Goal: Transaction & Acquisition: Purchase product/service

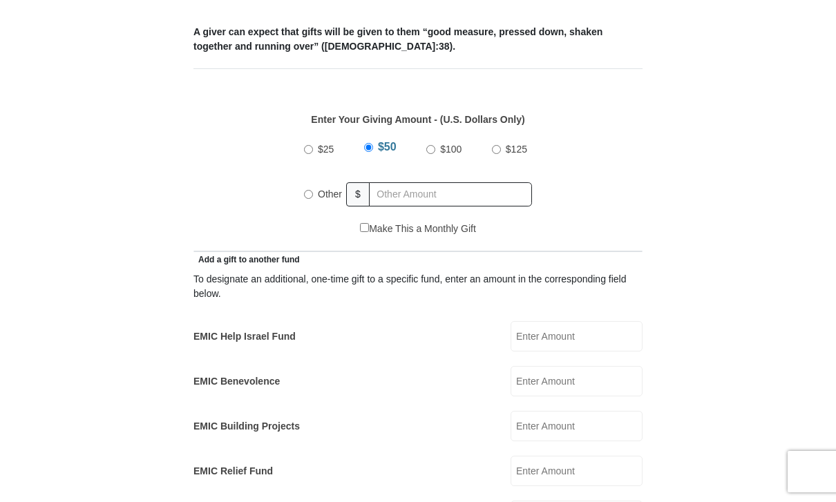
scroll to position [583, 0]
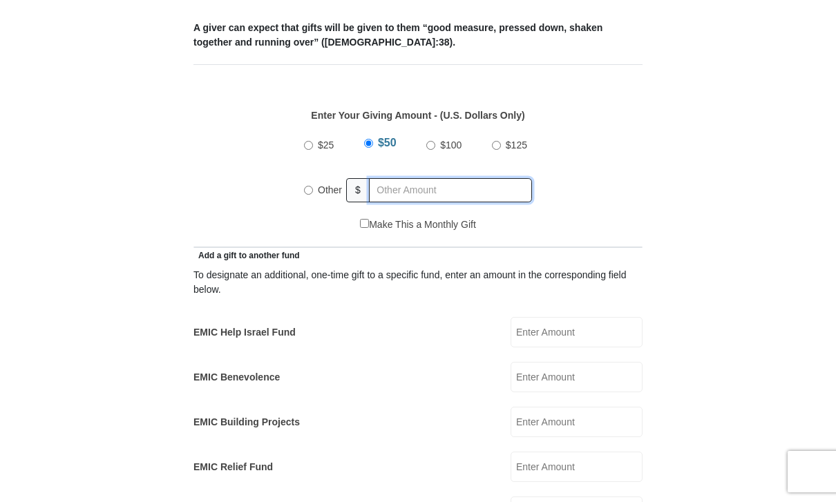
click at [417, 178] on input "text" at bounding box center [450, 190] width 163 height 24
radio input "true"
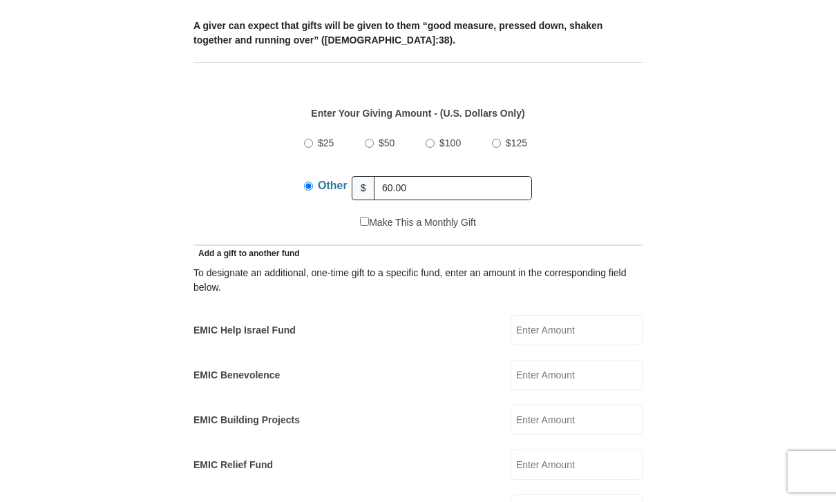
scroll to position [601, 0]
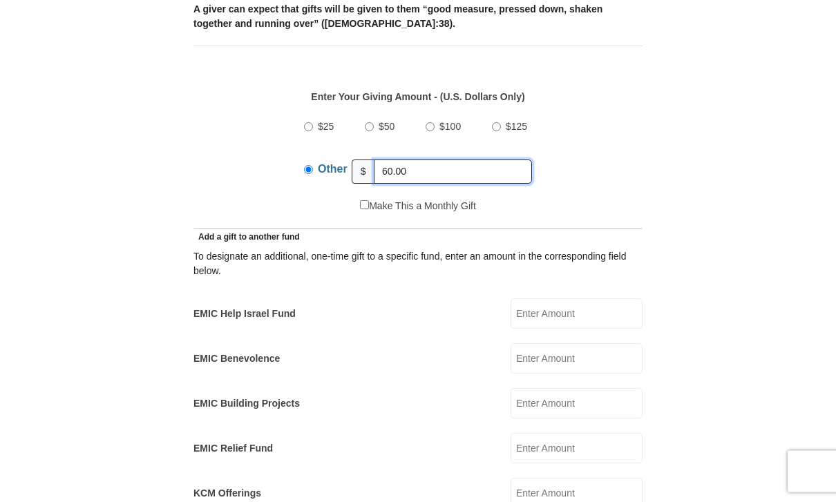
click at [446, 160] on input "60.00" at bounding box center [453, 172] width 158 height 24
type input "6"
type input "30.00"
click at [591, 307] on input "EMIC Help Israel Fund" at bounding box center [577, 313] width 132 height 30
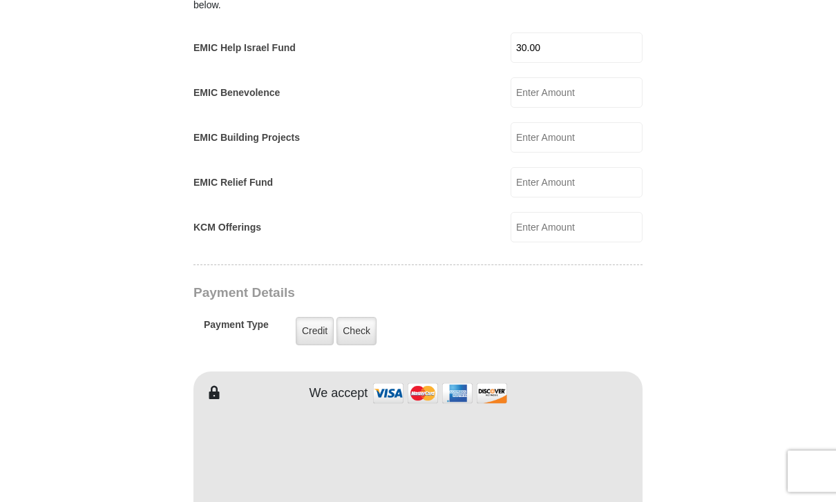
scroll to position [878, 0]
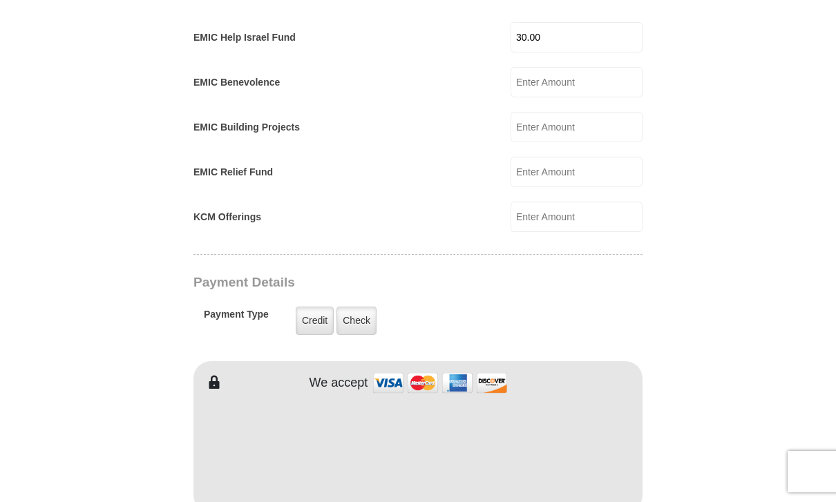
type input "30.00"
click at [305, 307] on label "Credit" at bounding box center [315, 321] width 38 height 28
click at [0, 0] on input "Credit" at bounding box center [0, 0] width 0 height 0
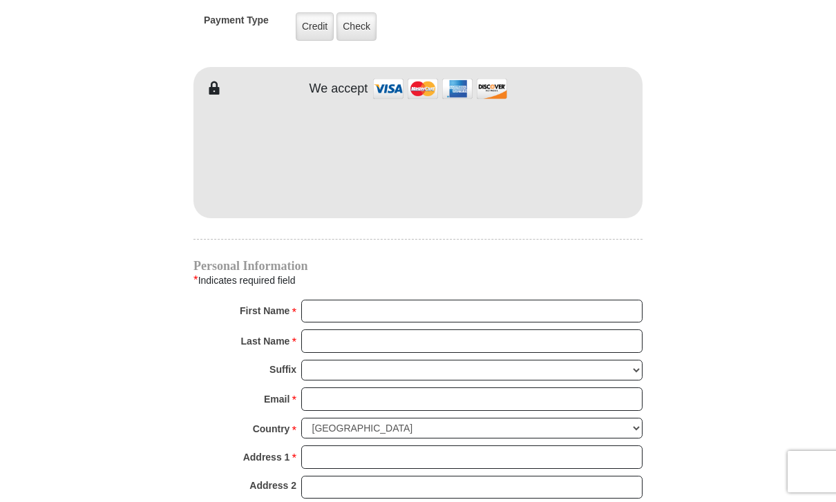
scroll to position [1172, 0]
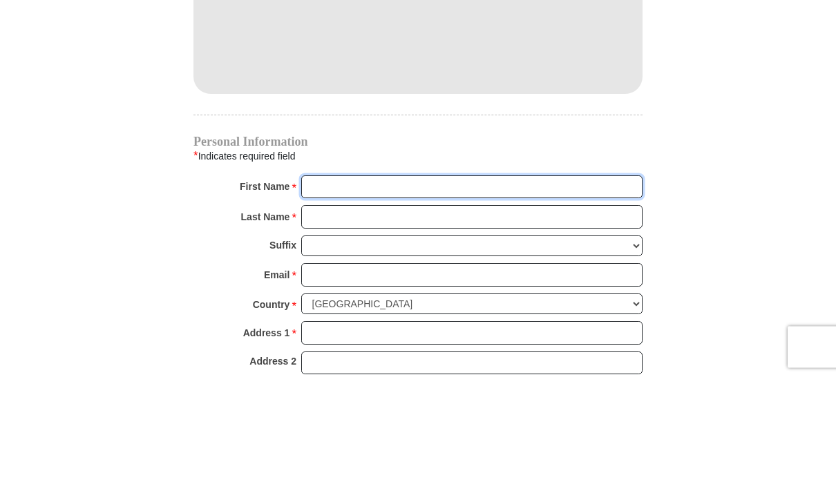
click at [400, 301] on input "First Name *" at bounding box center [471, 312] width 341 height 23
type input "[PERSON_NAME]"
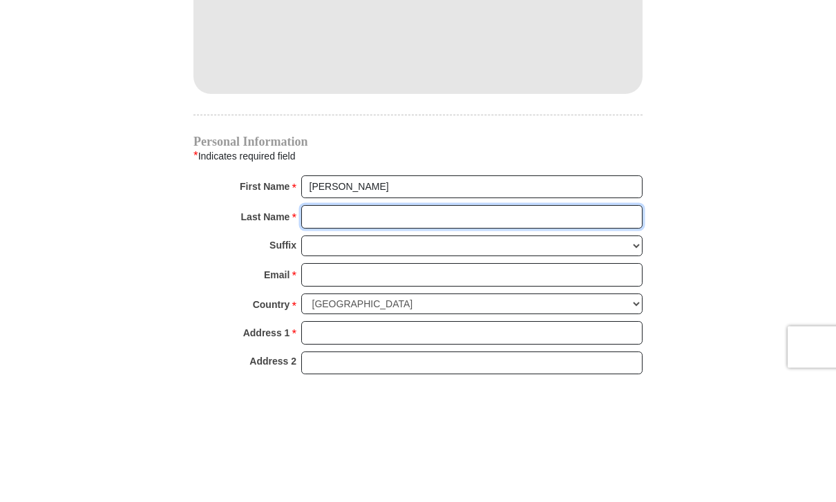
click at [406, 330] on input "Last Name *" at bounding box center [471, 341] width 341 height 23
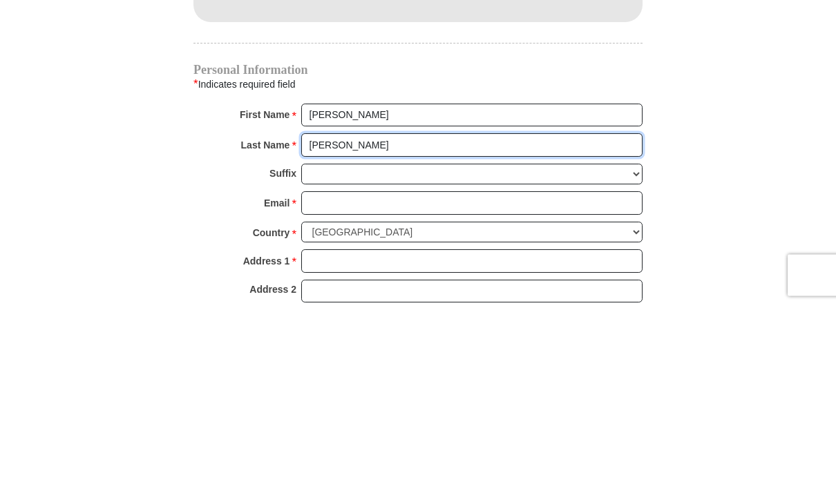
type input "[PERSON_NAME]"
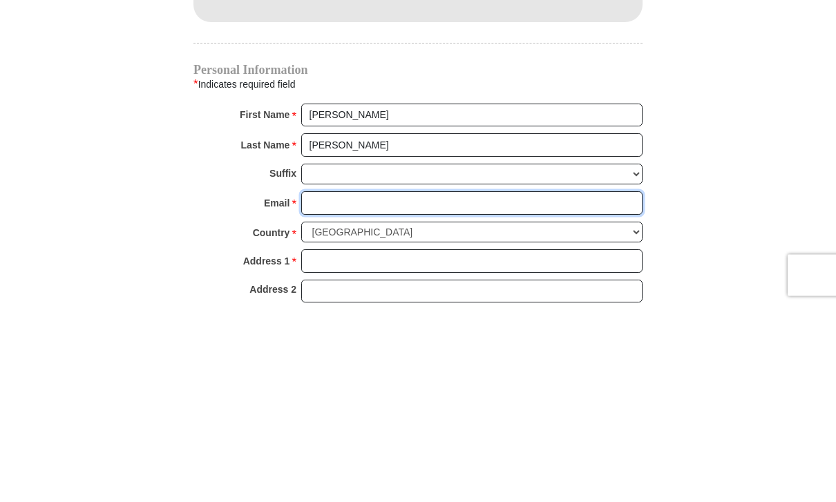
click at [396, 388] on input "Email *" at bounding box center [471, 399] width 341 height 23
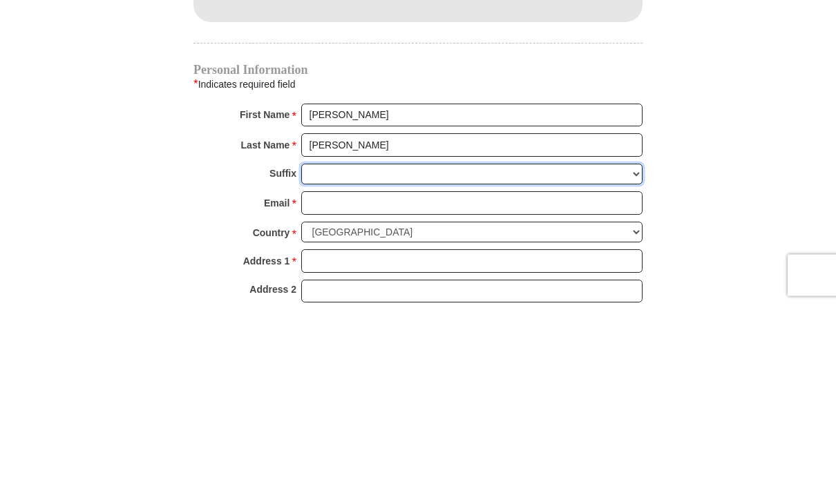
click at [429, 361] on select "[PERSON_NAME] I II III IV V VI" at bounding box center [471, 371] width 341 height 21
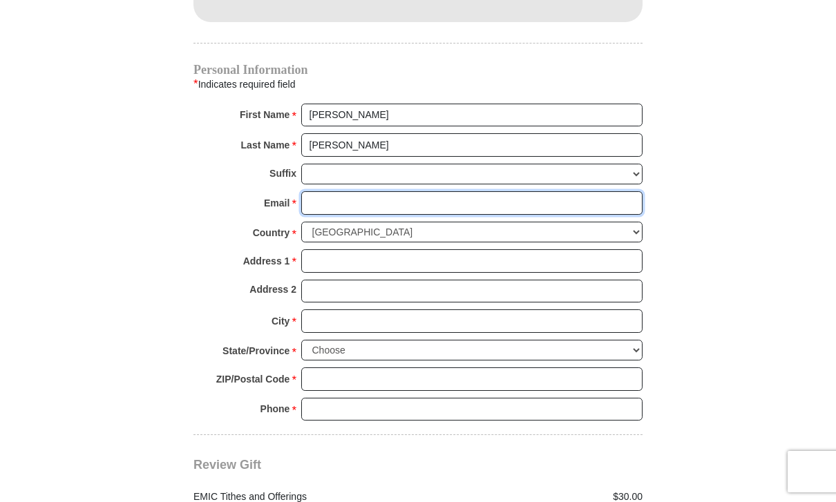
click at [387, 191] on input "Email *" at bounding box center [471, 202] width 341 height 23
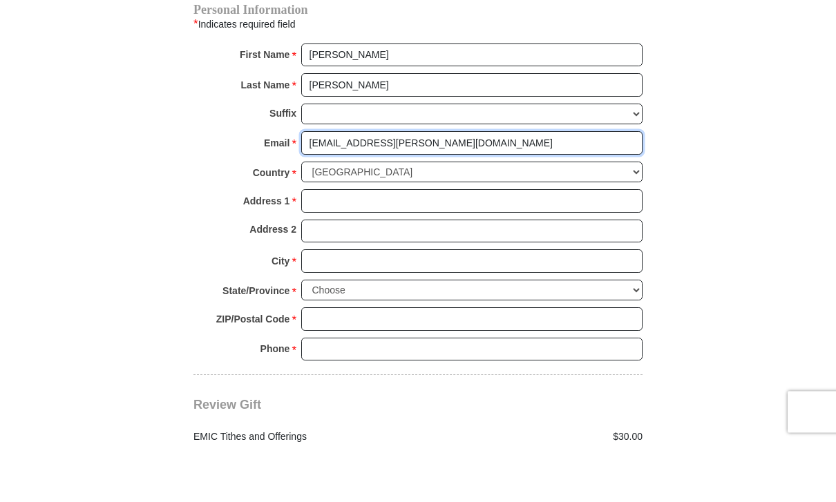
type input "[EMAIL_ADDRESS][PERSON_NAME][DOMAIN_NAME]"
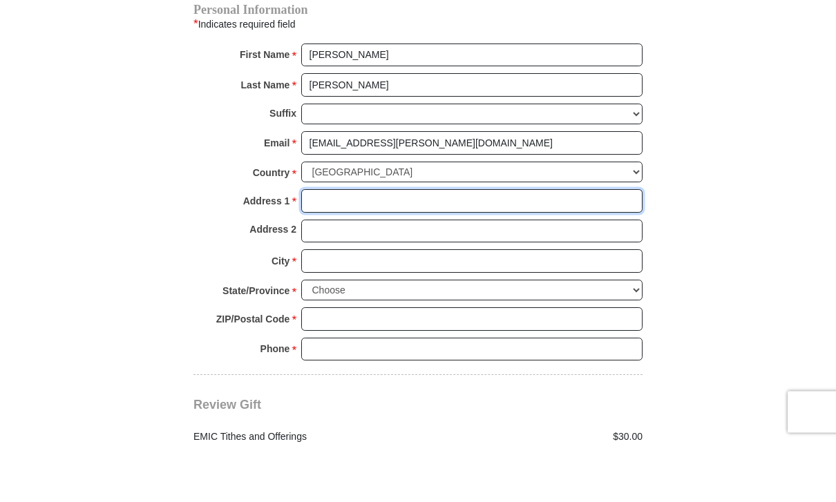
click at [319, 249] on input "Address 1 *" at bounding box center [471, 260] width 341 height 23
type input "[STREET_ADDRESS]"
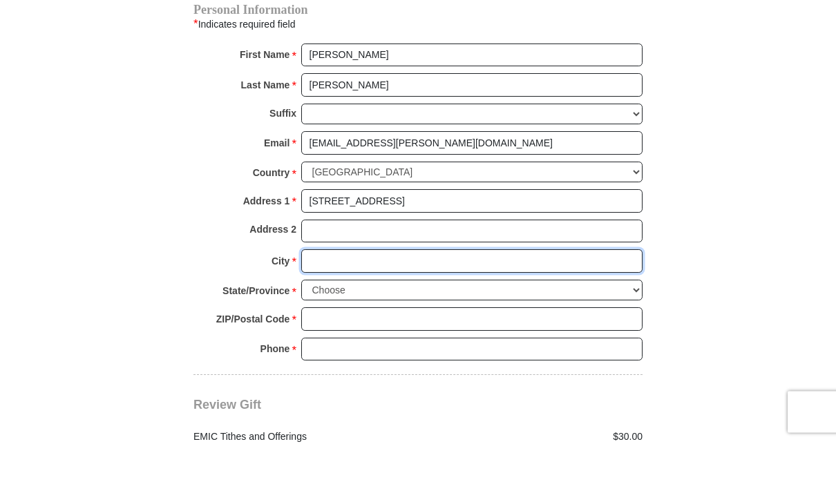
click at [389, 310] on input "City *" at bounding box center [471, 321] width 341 height 23
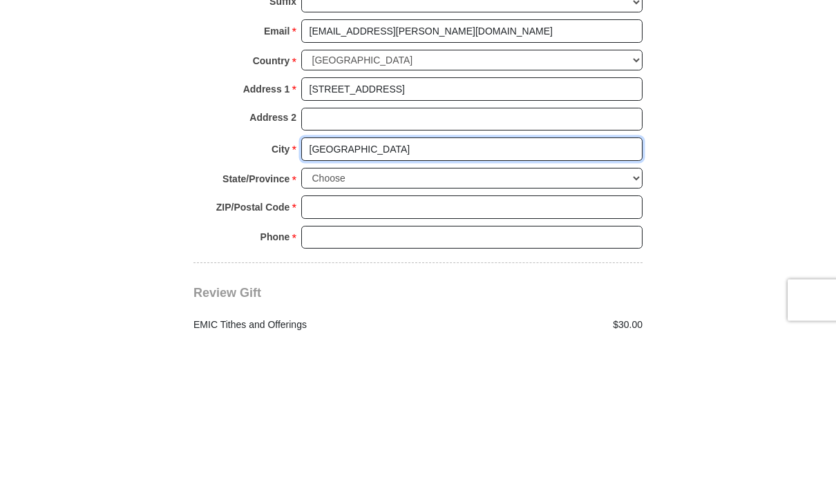
type input "[GEOGRAPHIC_DATA]"
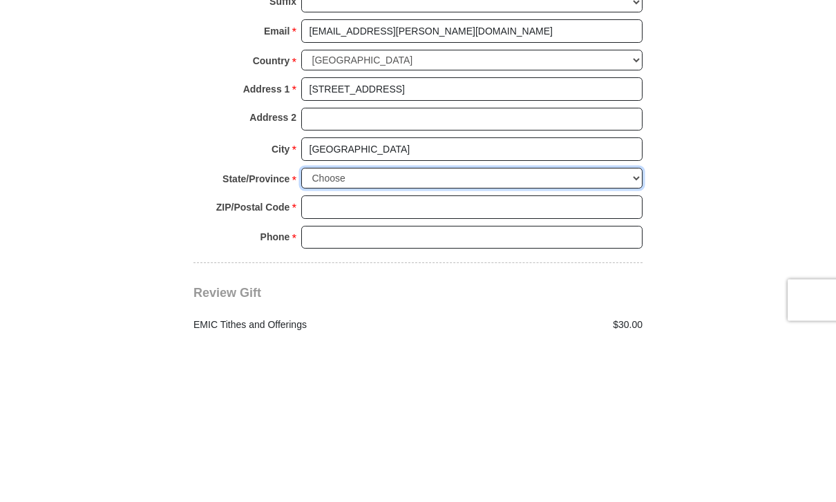
click at [310, 340] on select "Choose [US_STATE] [US_STATE] [US_STATE] [US_STATE] [US_STATE] Armed Forces Amer…" at bounding box center [471, 350] width 341 height 21
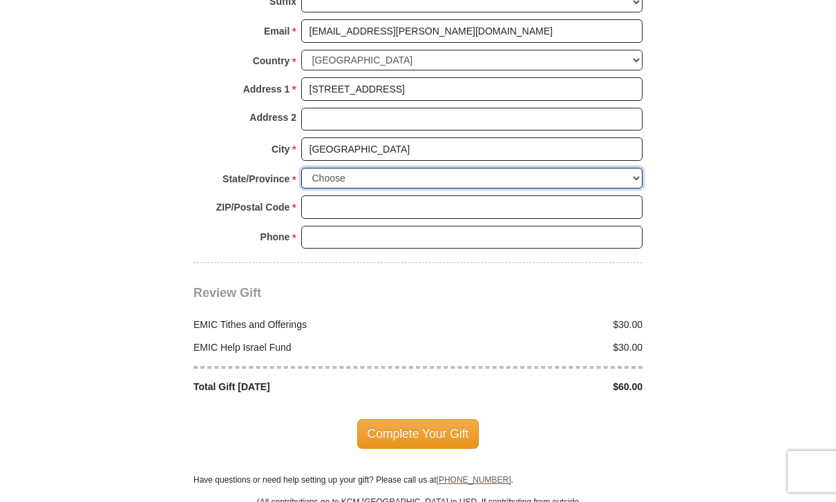
select select "MI"
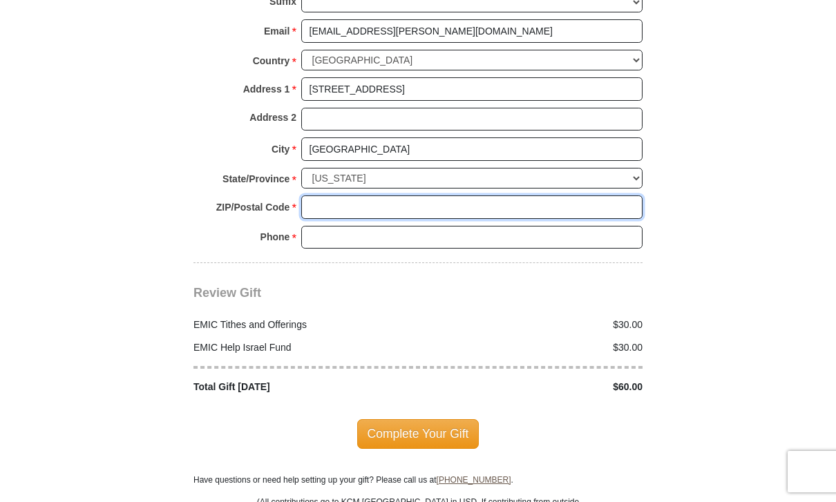
click at [406, 196] on input "ZIP/Postal Code *" at bounding box center [471, 207] width 341 height 23
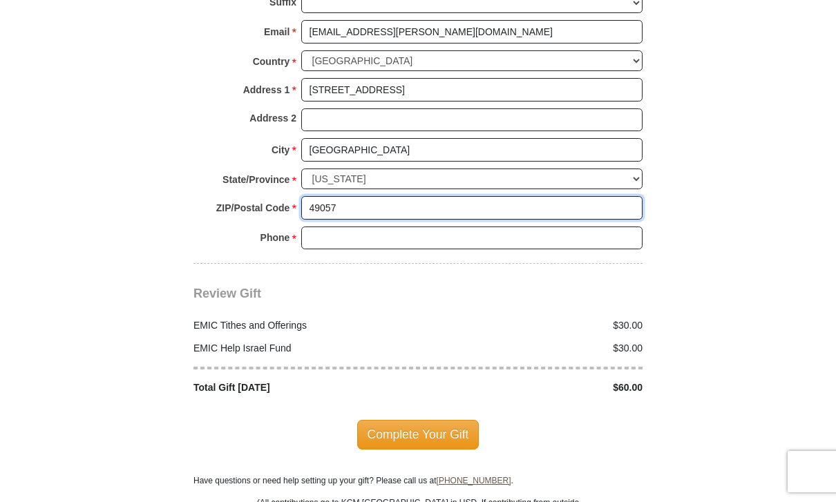
type input "49057"
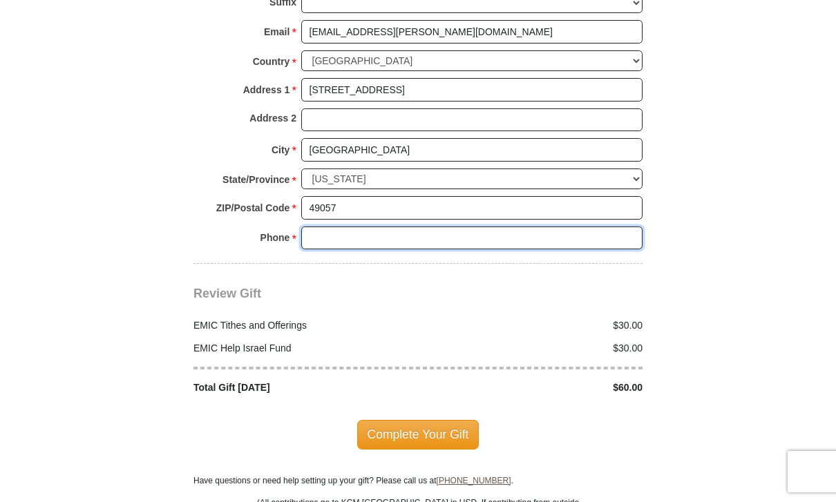
click at [455, 227] on input "Phone * *" at bounding box center [471, 238] width 341 height 23
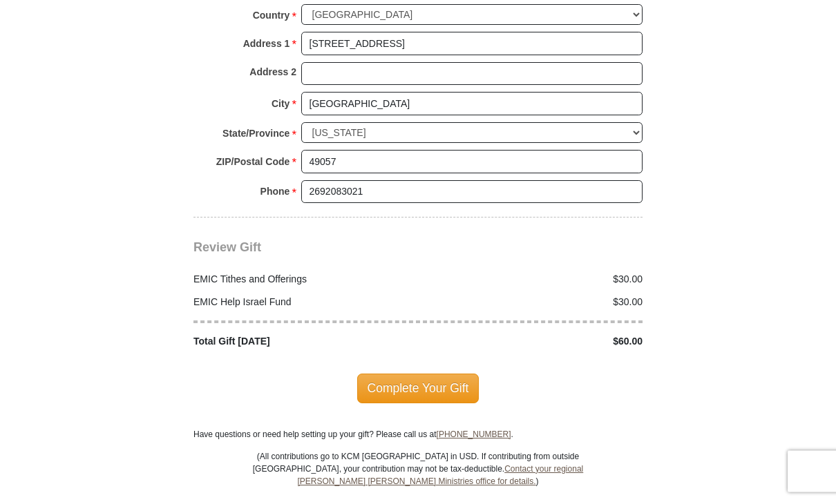
scroll to position [1588, 0]
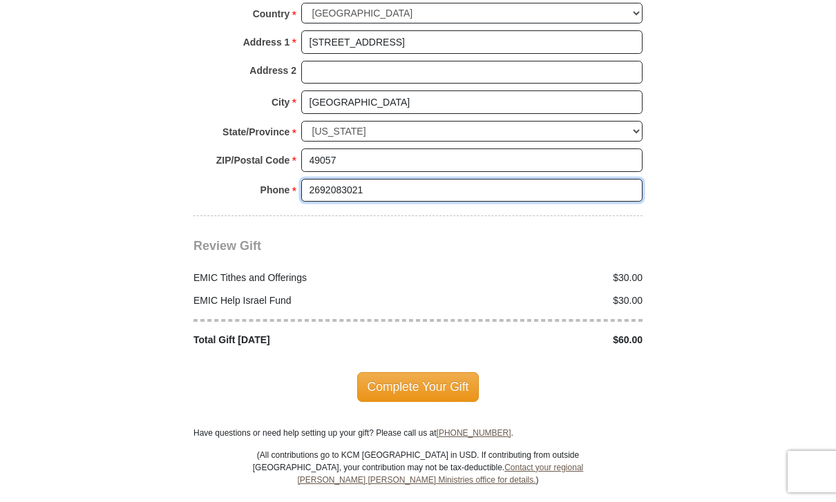
type input "2692083021"
click at [444, 372] on span "Complete Your Gift" at bounding box center [418, 386] width 122 height 29
